Goal: Task Accomplishment & Management: Use online tool/utility

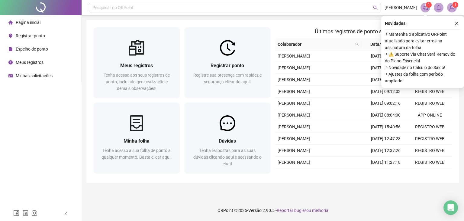
click at [29, 39] on div "Registrar ponto" at bounding box center [26, 36] width 37 height 12
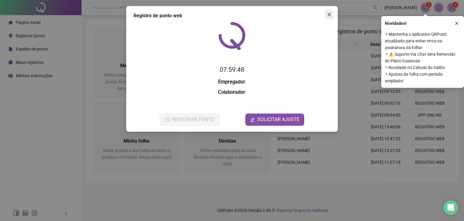
click at [330, 16] on span "Close" at bounding box center [330, 14] width 10 height 5
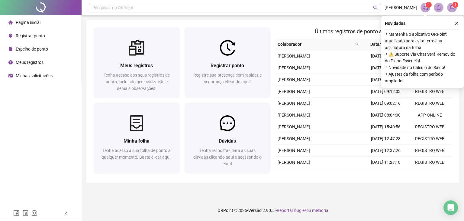
click at [34, 37] on span "Registrar ponto" at bounding box center [30, 35] width 29 height 5
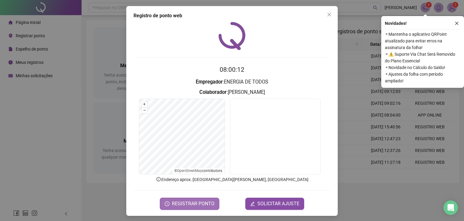
click at [198, 200] on span "REGISTRAR PONTO" at bounding box center [193, 203] width 43 height 7
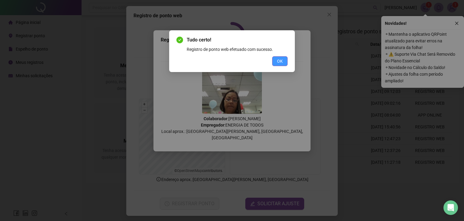
click at [279, 60] on span "OK" at bounding box center [280, 61] width 6 height 7
